Goal: Information Seeking & Learning: Learn about a topic

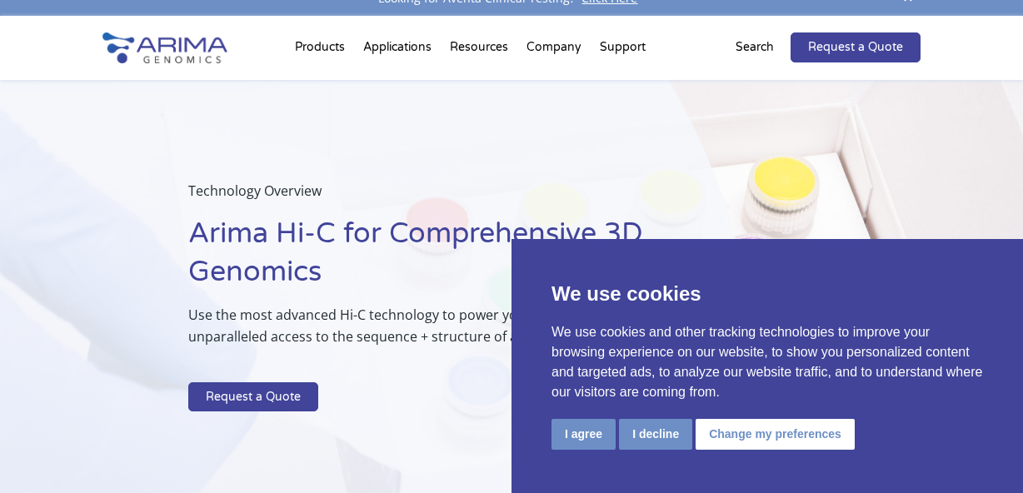
scroll to position [22, 0]
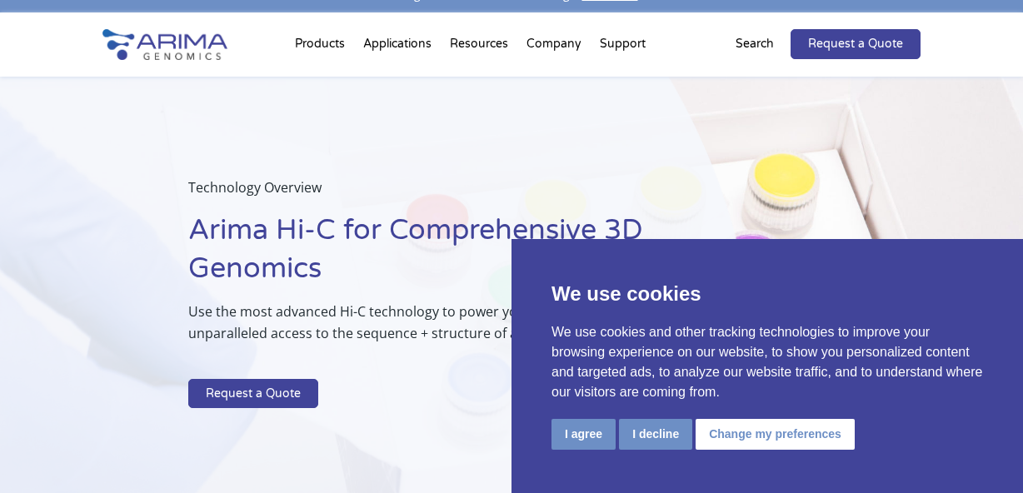
click at [727, 428] on button "Change my preferences" at bounding box center [775, 434] width 159 height 31
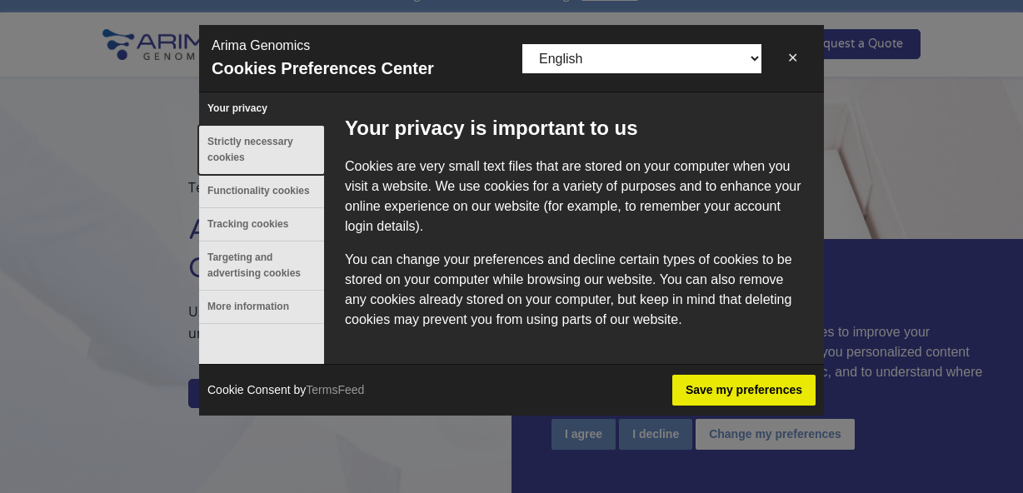
click at [248, 137] on button "Strictly necessary cookies" at bounding box center [261, 150] width 125 height 48
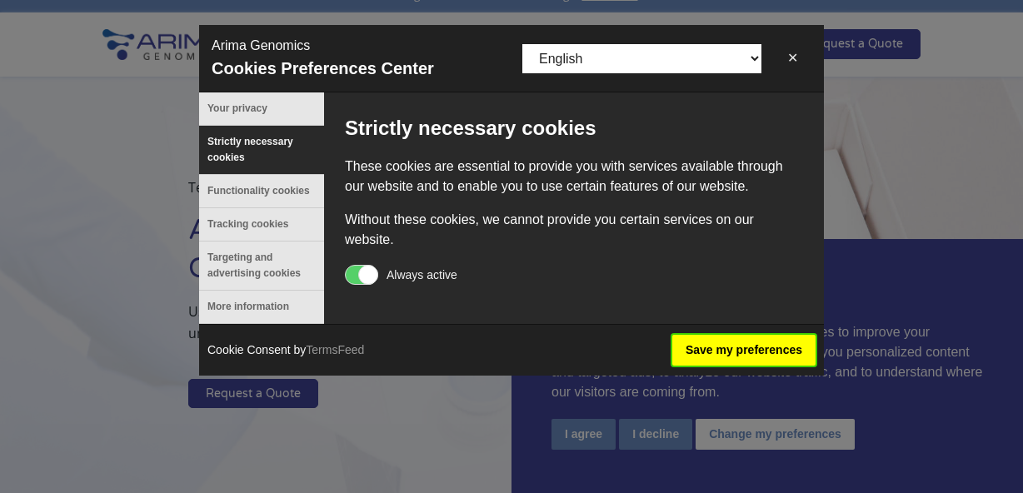
click at [728, 350] on button "Save my preferences" at bounding box center [743, 350] width 143 height 31
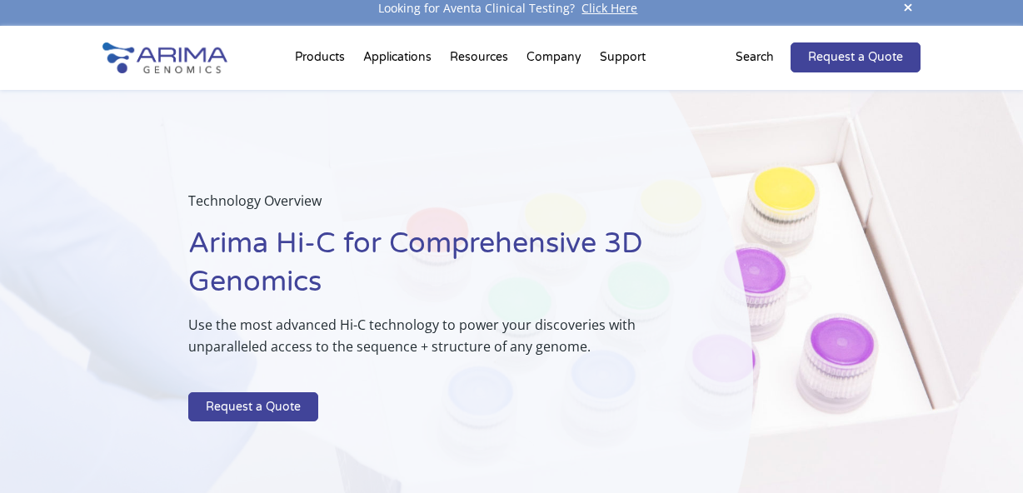
scroll to position [0, 0]
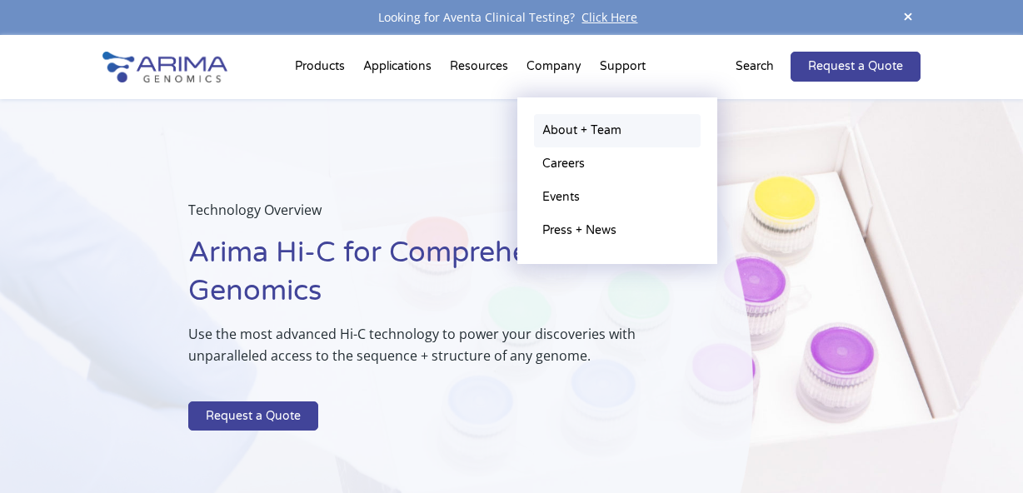
click at [573, 127] on link "About + Team" at bounding box center [617, 130] width 167 height 33
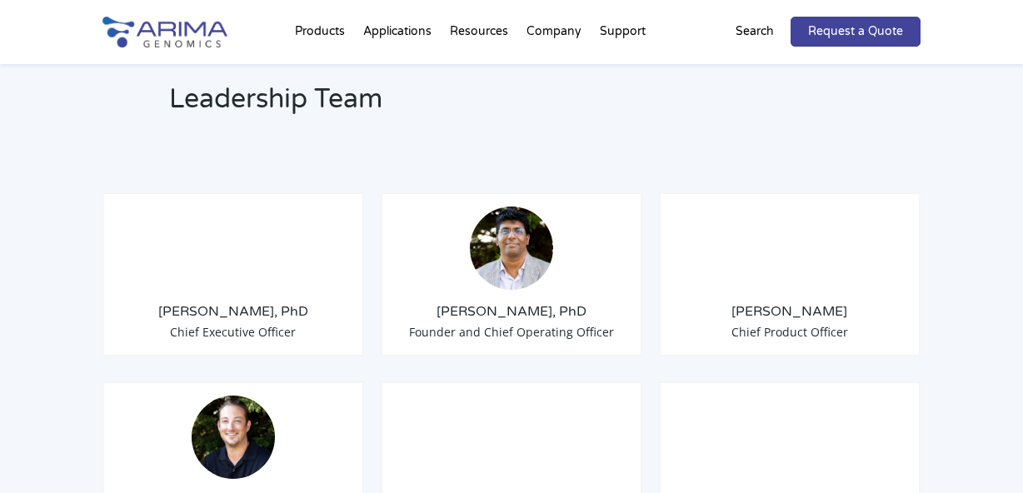
scroll to position [1268, 0]
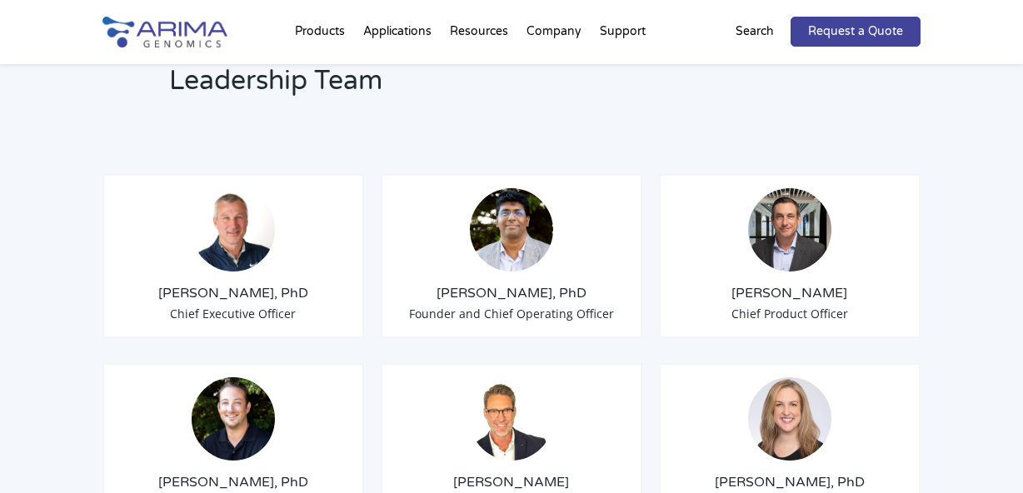
click at [522, 269] on img at bounding box center [511, 229] width 83 height 83
click at [524, 292] on h3 "Sid Selvaraj, PhD" at bounding box center [511, 293] width 233 height 18
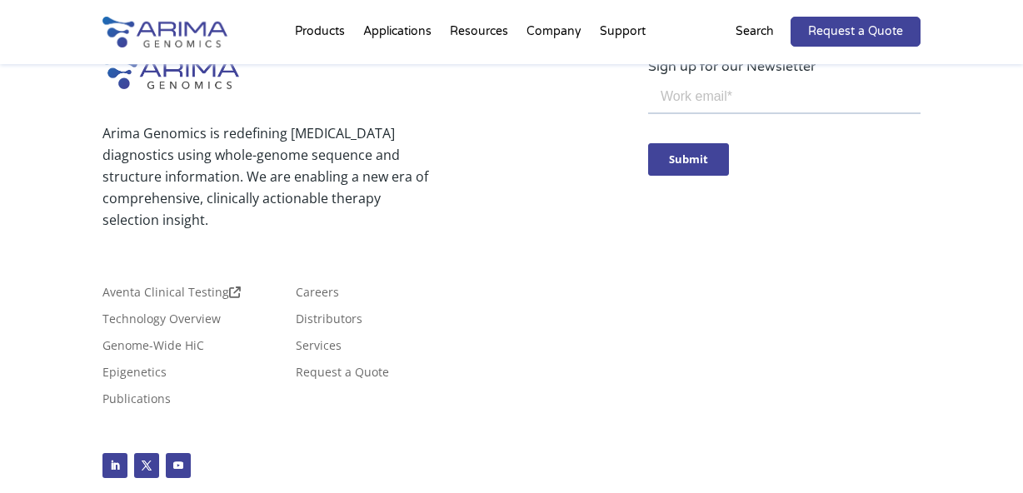
scroll to position [3162, 0]
click at [197, 312] on link "Technology Overview" at bounding box center [161, 321] width 118 height 18
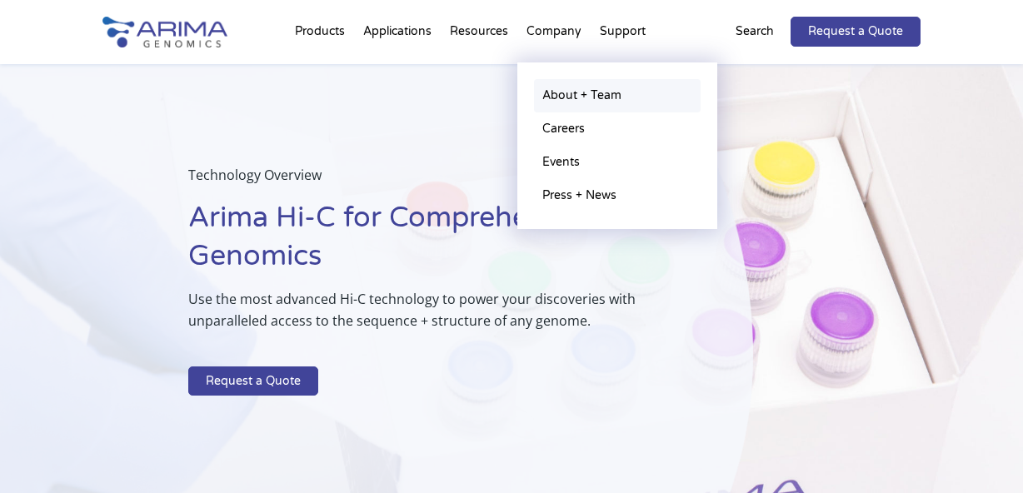
click at [563, 101] on link "About + Team" at bounding box center [617, 95] width 167 height 33
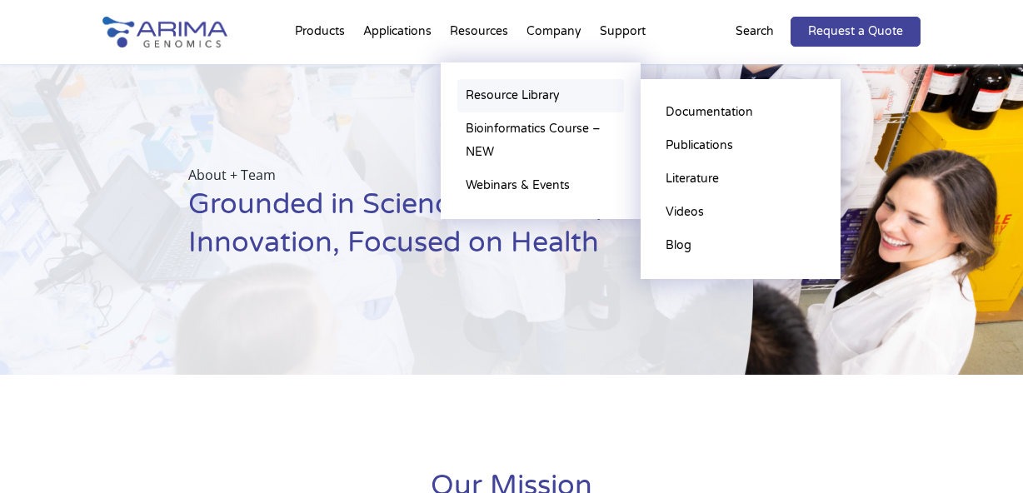
click at [482, 93] on link "Resource Library" at bounding box center [540, 95] width 167 height 33
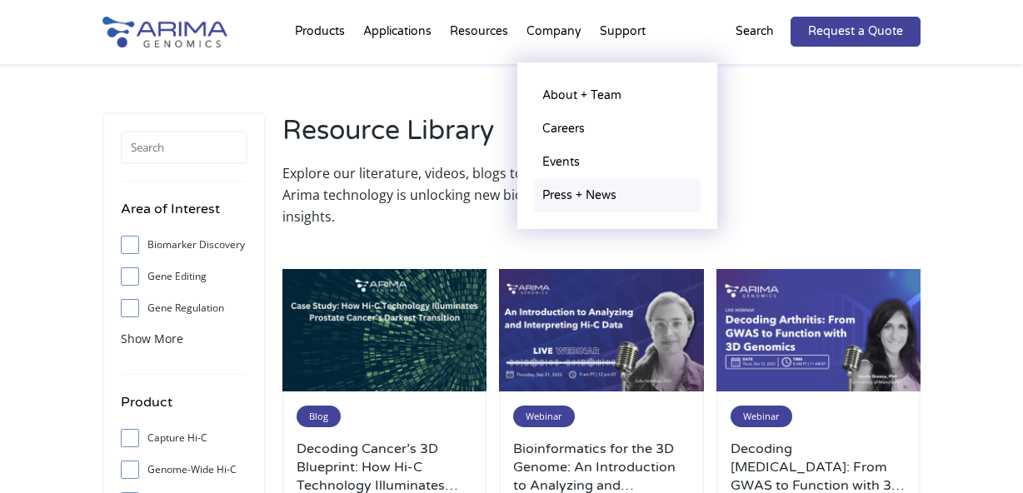
click at [566, 198] on link "Press + News" at bounding box center [617, 195] width 167 height 33
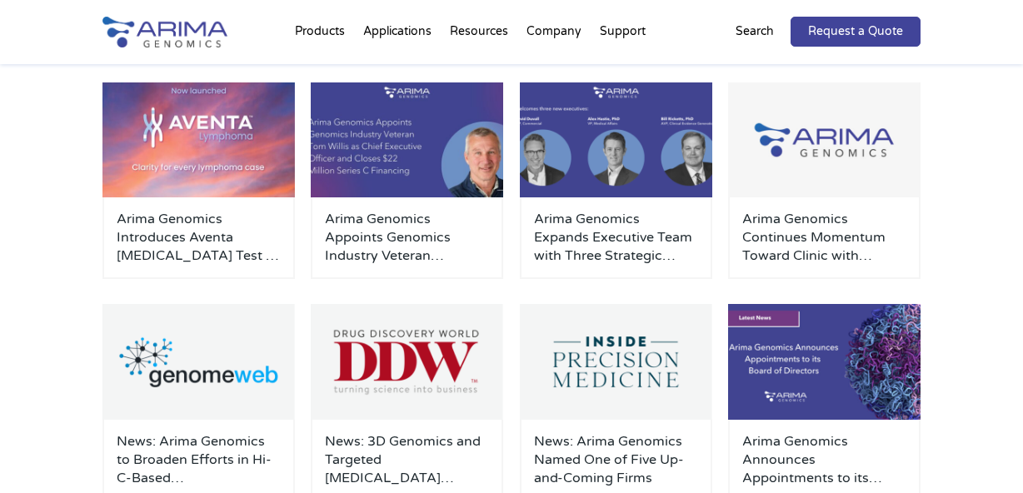
scroll to position [267, 0]
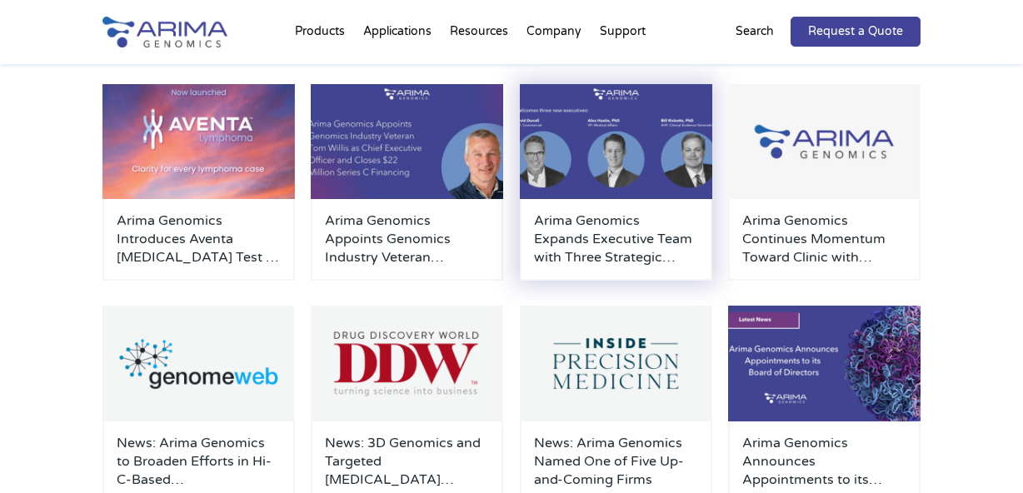
click at [581, 229] on h3 "Arima Genomics Expands Executive Team with Three Strategic Hires to Advance Cli…" at bounding box center [616, 239] width 164 height 55
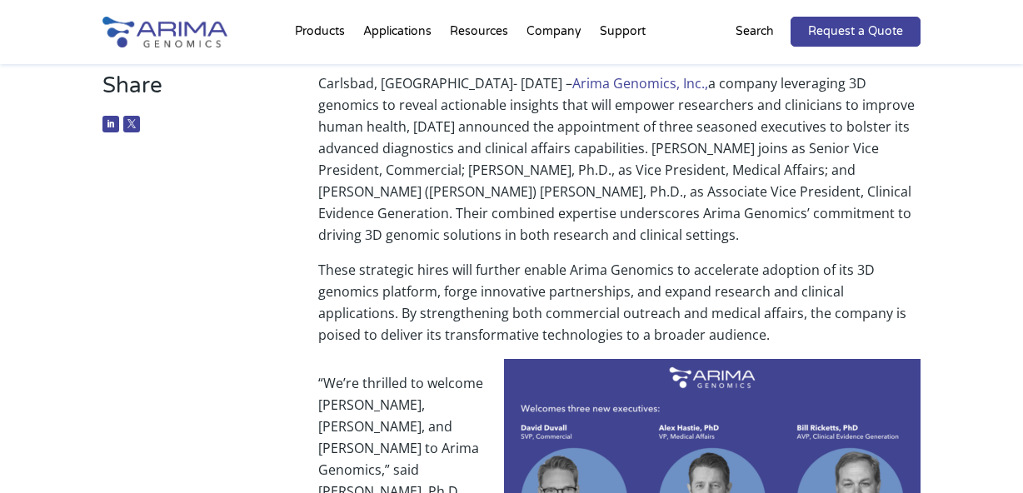
scroll to position [226, 0]
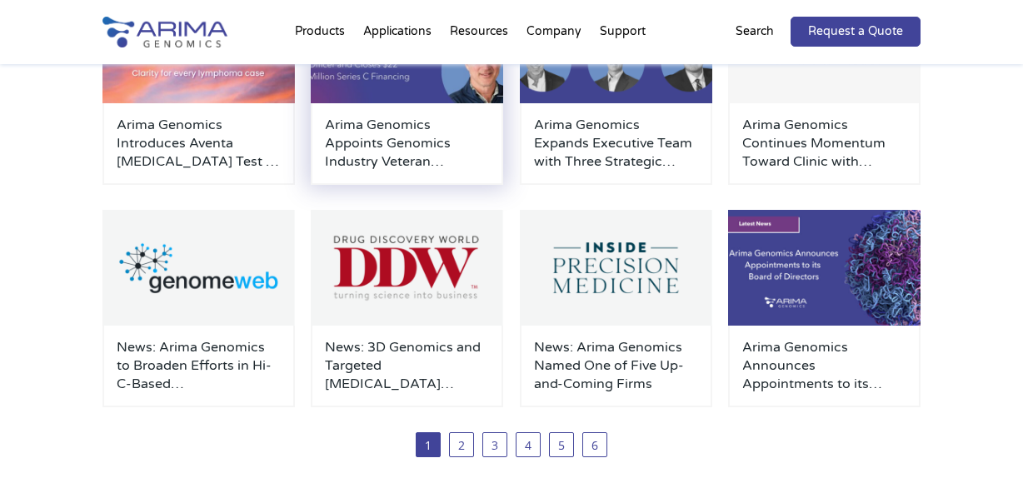
scroll to position [370, 0]
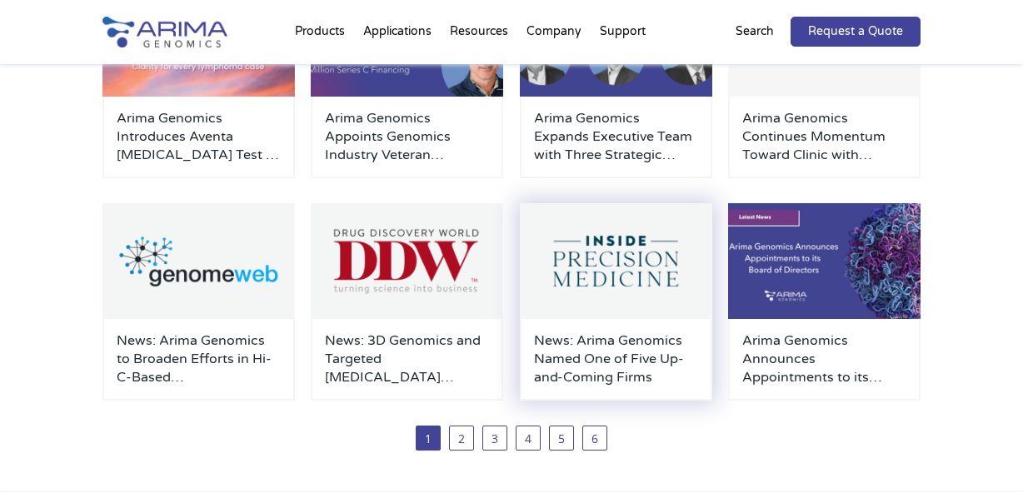
click at [572, 330] on div "News: Arima Genomics Named One of Five Up-and-Coming Firms" at bounding box center [616, 360] width 192 height 82
click at [577, 349] on h3 "News: Arima Genomics Named One of Five Up-and-Coming Firms" at bounding box center [616, 359] width 164 height 55
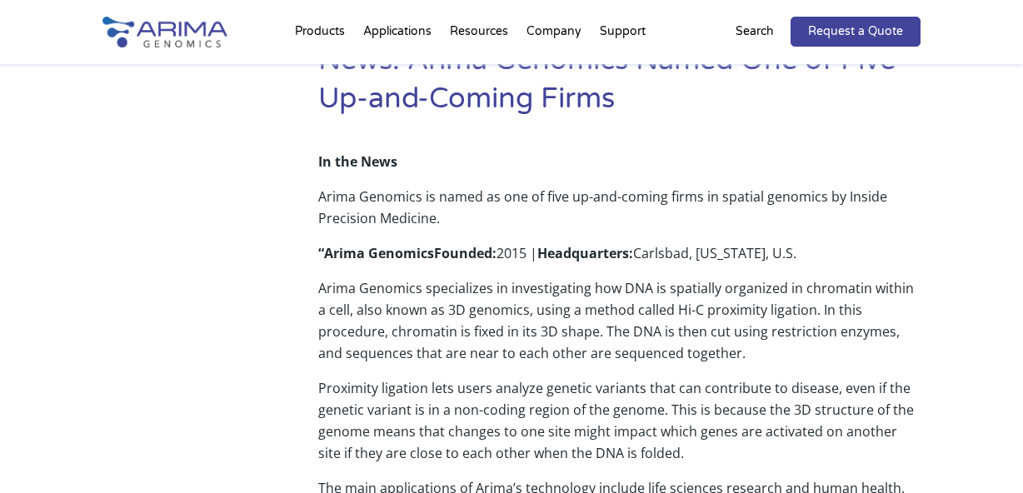
scroll to position [131, 0]
